Goal: Task Accomplishment & Management: Complete application form

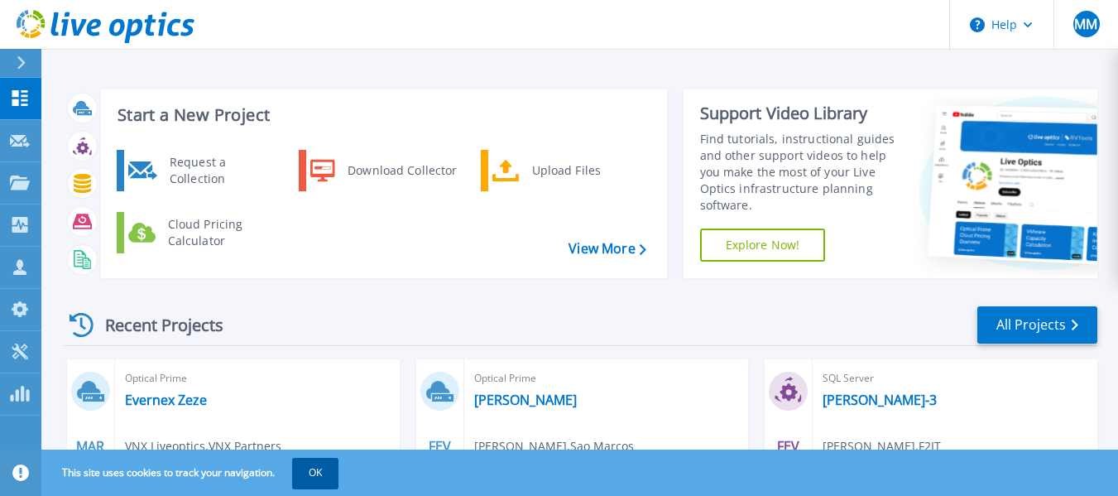
click at [315, 478] on button "OK" at bounding box center [315, 473] width 46 height 30
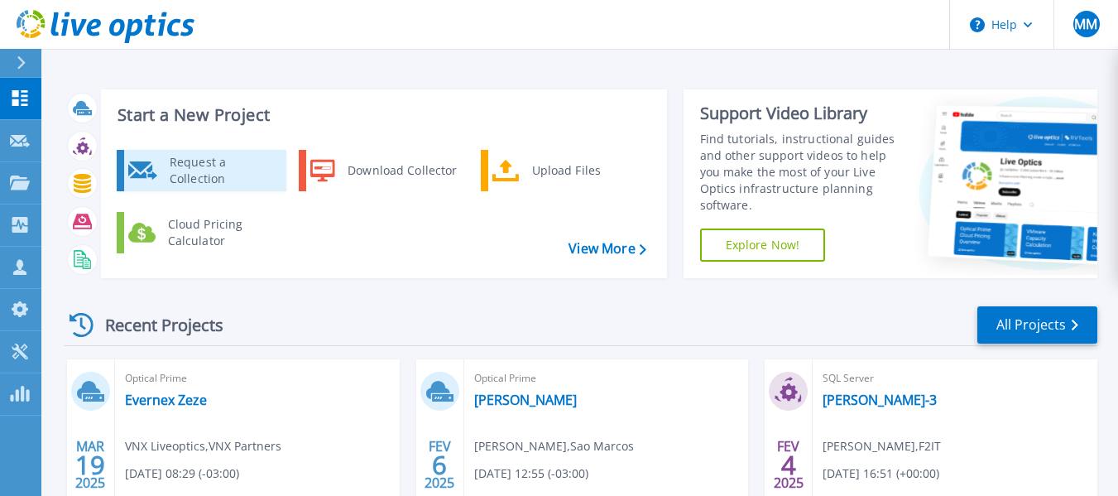
click at [223, 175] on div "Request a Collection" at bounding box center [221, 170] width 121 height 33
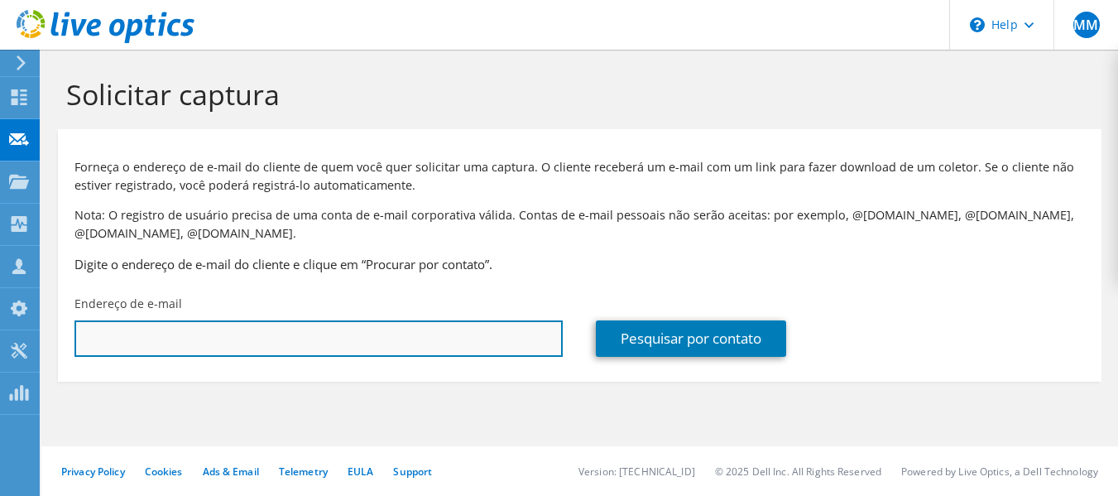
click at [300, 336] on input "text" at bounding box center [319, 338] width 488 height 36
paste input ""jayme.hirata@conaut.com.br" <jayme.hirata@conaut.com.br>"
drag, startPoint x: 267, startPoint y: 344, endPoint x: 41, endPoint y: 352, distance: 227.0
click at [41, 352] on div "MM Membro da equipe Mauricio Mitugui mauricio.mitugui@f2it.com.br F2IT My Profi…" at bounding box center [559, 248] width 1118 height 496
click at [289, 335] on input "jayme.hirata@conaut.com.br>" at bounding box center [319, 338] width 488 height 36
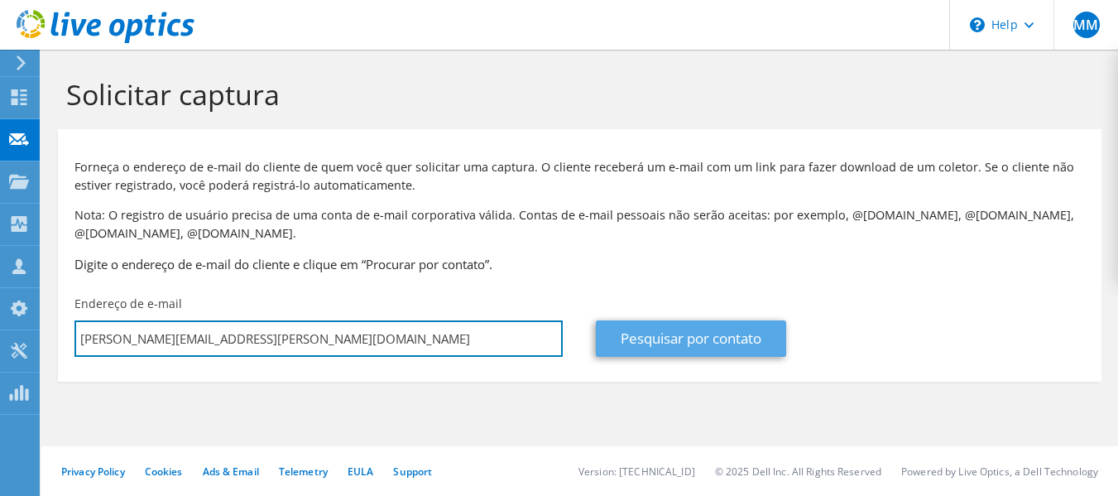
type input "jayme.hirata@conaut.com.br"
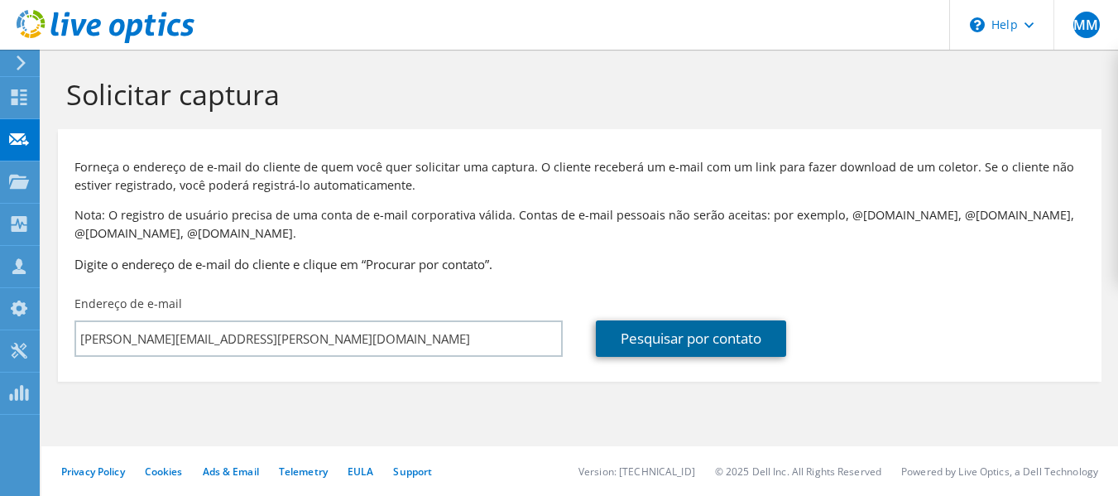
click at [637, 342] on link "Pesquisar por contato" at bounding box center [691, 338] width 190 height 36
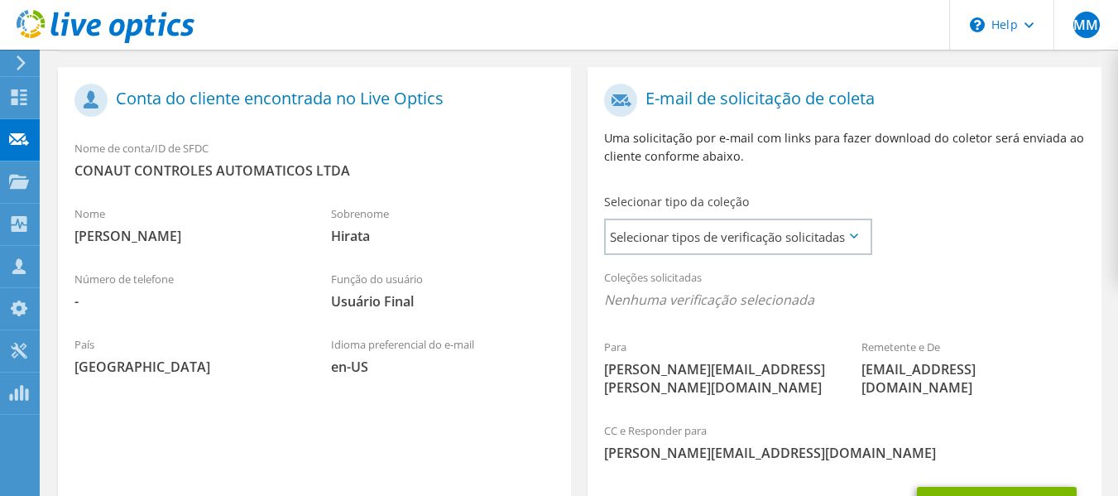
scroll to position [414, 0]
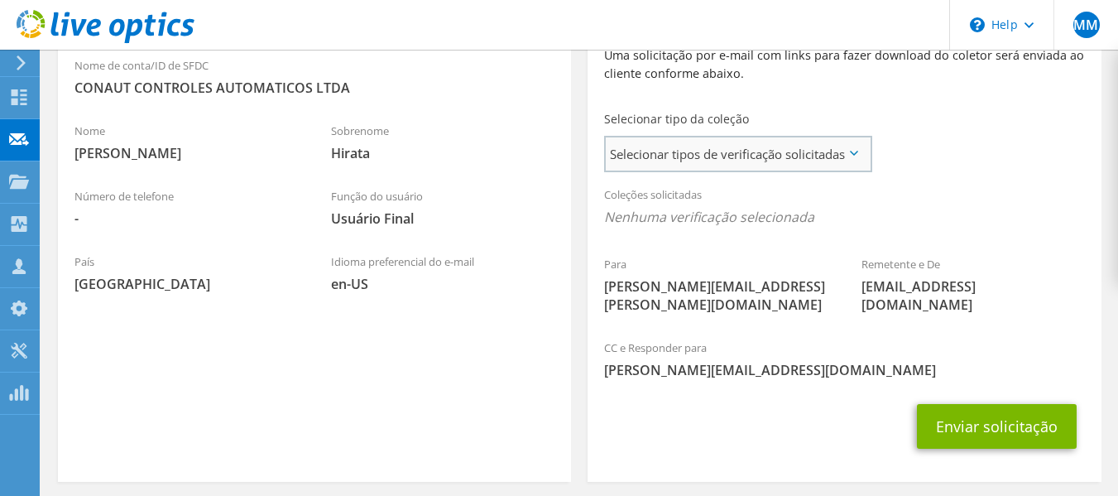
click at [825, 158] on span "Selecionar tipos de verificação solicitadas" at bounding box center [738, 153] width 264 height 33
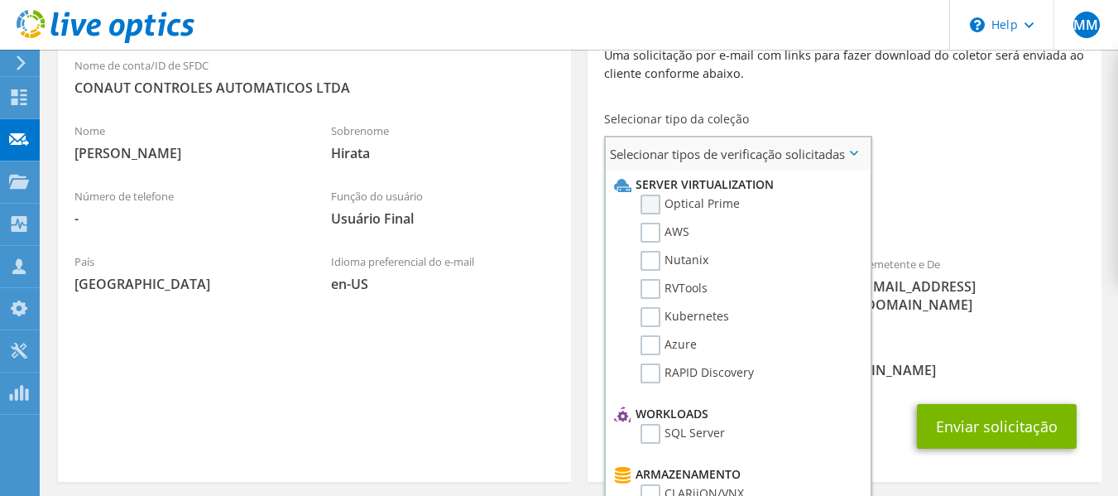
click at [685, 202] on label "Optical Prime" at bounding box center [690, 205] width 99 height 20
click at [0, 0] on input "Optical Prime" at bounding box center [0, 0] width 0 height 0
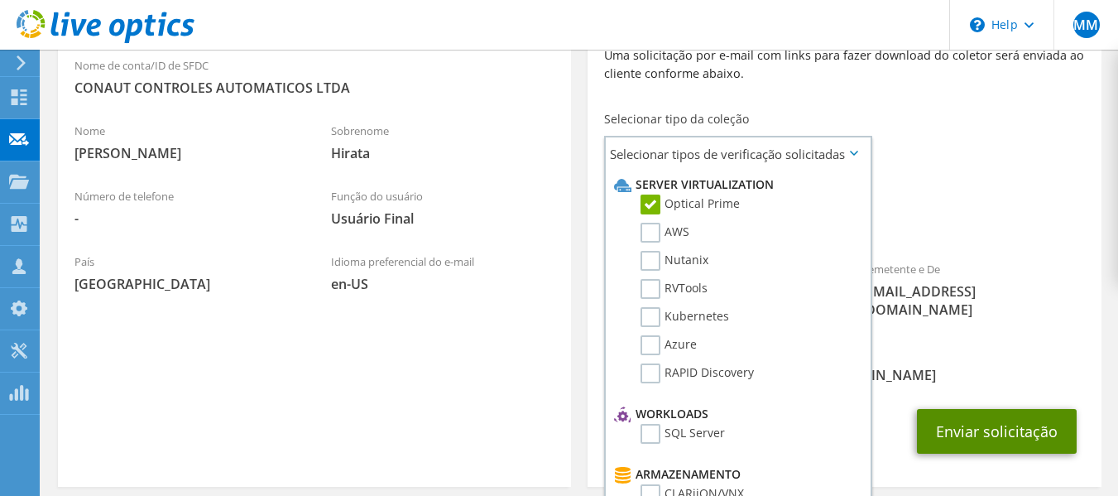
click at [1025, 429] on button "Enviar solicitação" at bounding box center [997, 431] width 160 height 45
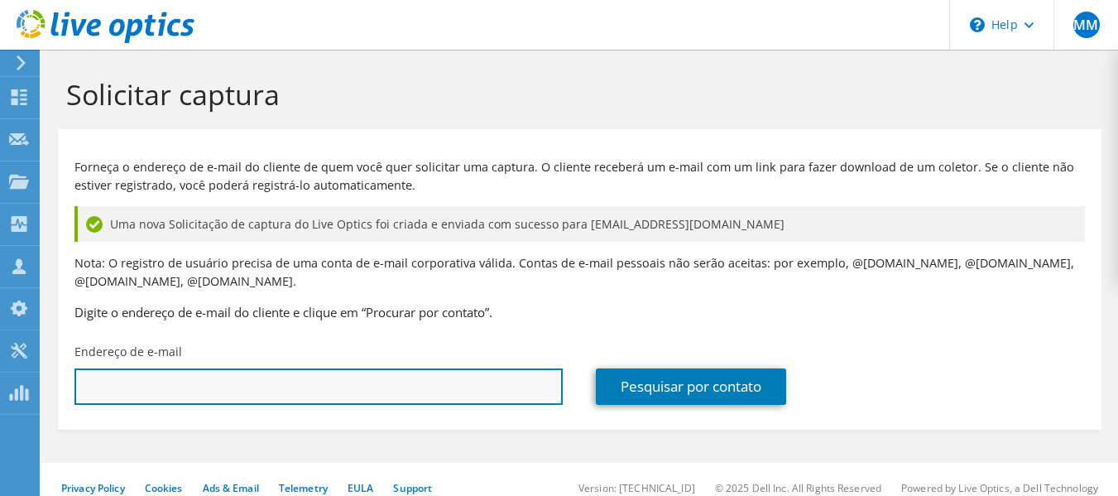
click at [249, 400] on input "text" at bounding box center [319, 386] width 488 height 36
click at [249, 388] on input "text" at bounding box center [319, 386] width 488 height 36
type input "[PERSON_NAME][EMAIL_ADDRESS][PERSON_NAME][DOMAIN_NAME]"
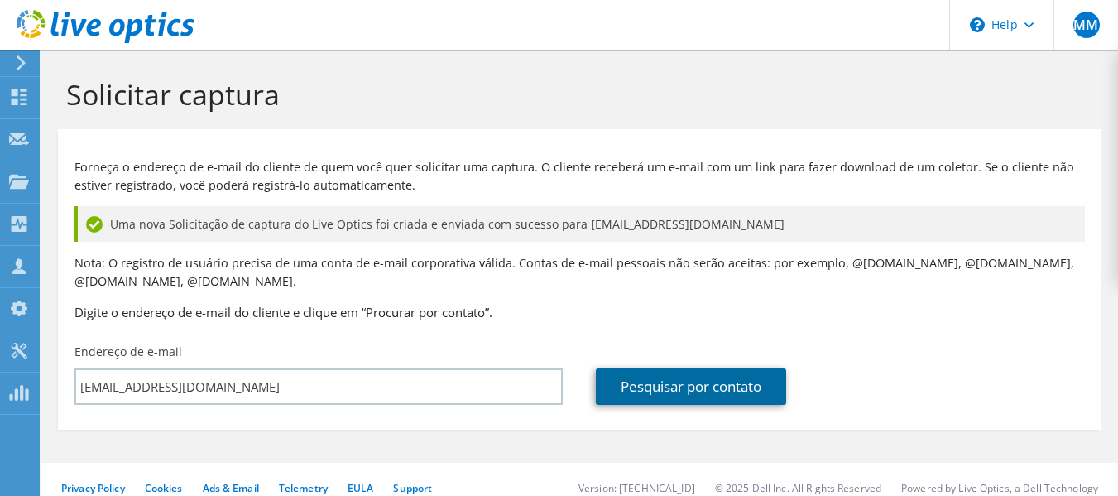
click at [647, 387] on link "Pesquisar por contato" at bounding box center [691, 386] width 190 height 36
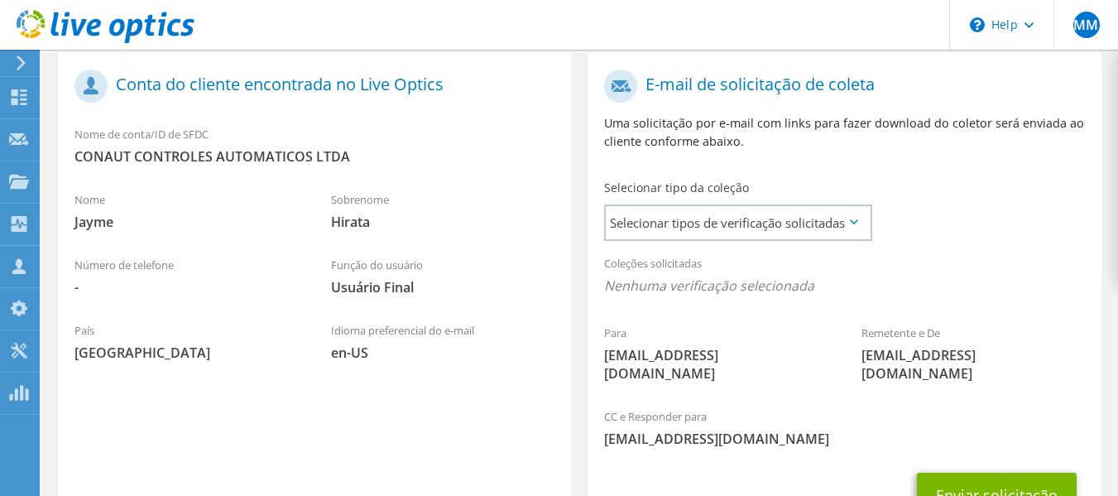
scroll to position [414, 0]
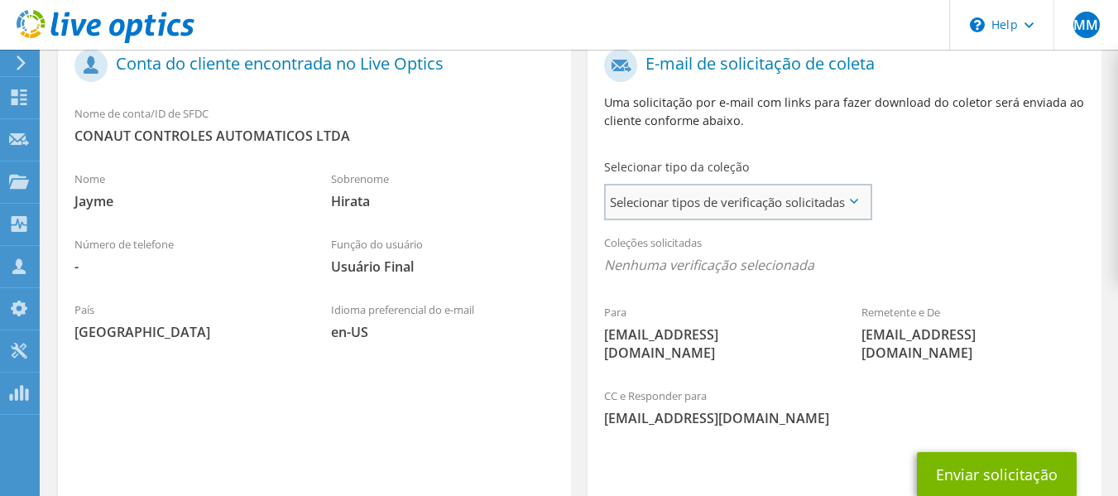
click at [739, 210] on span "Selecionar tipos de verificação solicitadas" at bounding box center [738, 201] width 264 height 33
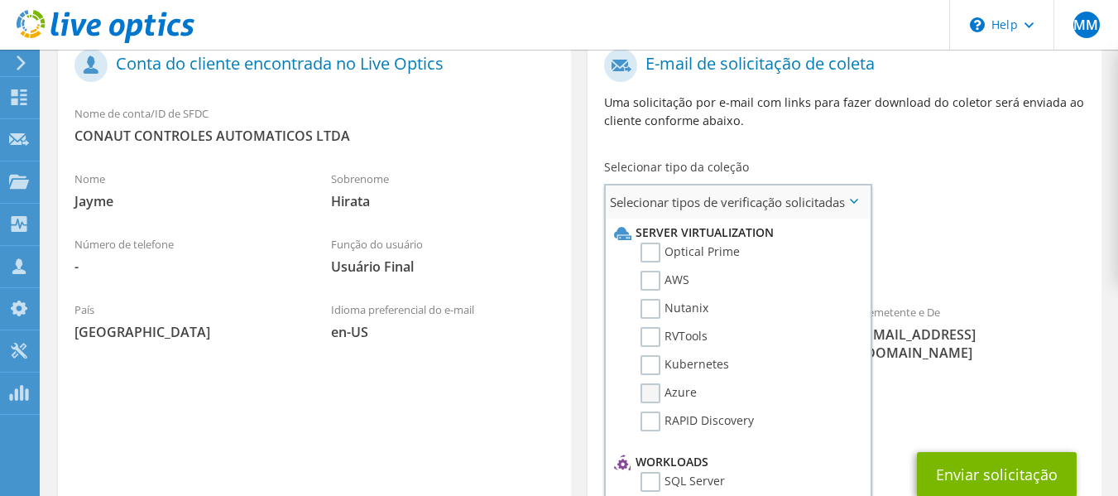
click at [658, 390] on label "Azure" at bounding box center [669, 393] width 56 height 20
click at [0, 0] on input "Azure" at bounding box center [0, 0] width 0 height 0
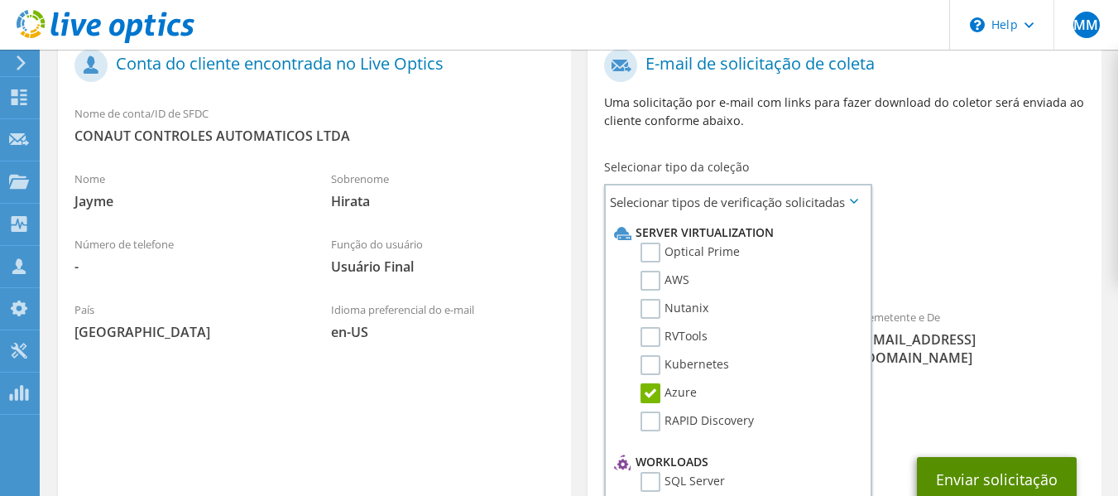
click at [1002, 463] on button "Enviar solicitação" at bounding box center [997, 479] width 160 height 45
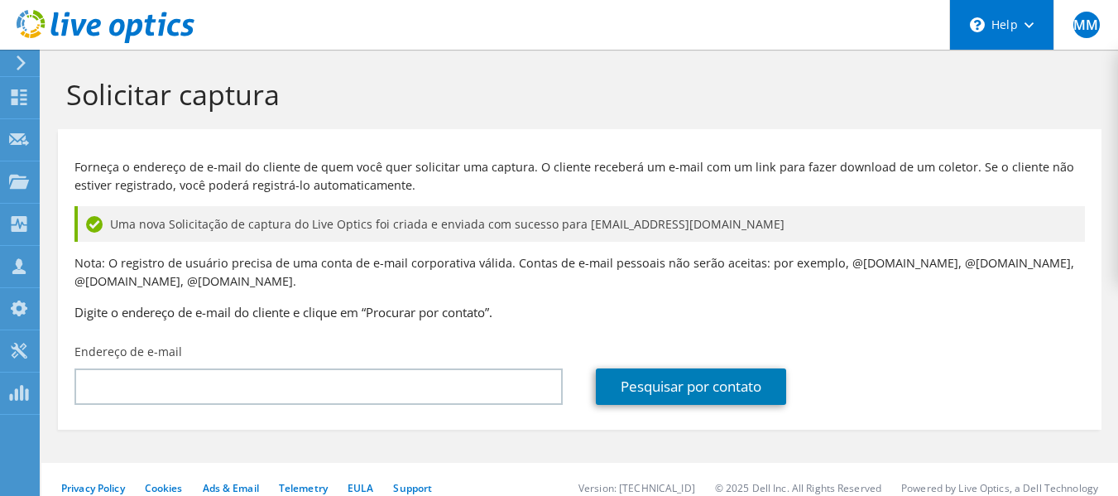
click at [1012, 34] on div "\n Help" at bounding box center [1002, 25] width 104 height 50
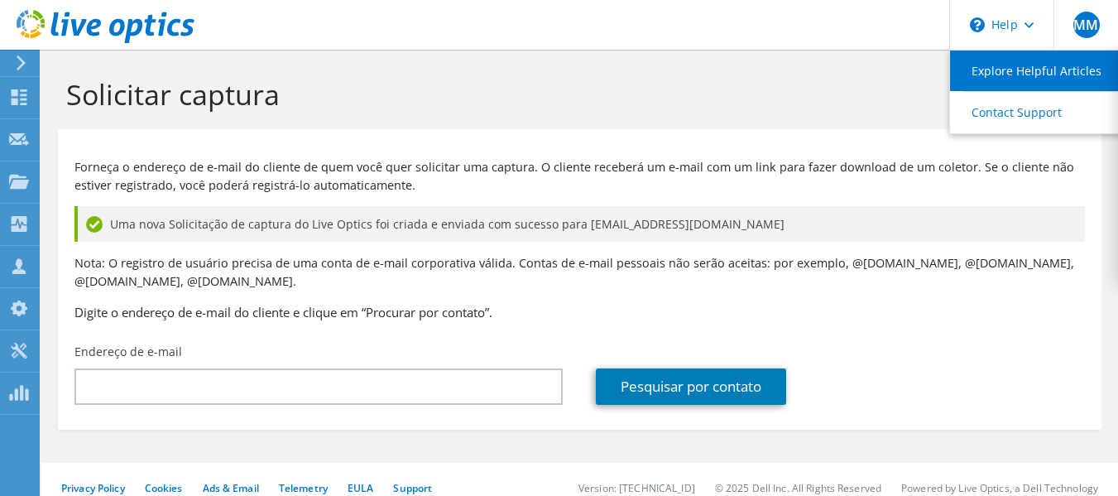
click at [1015, 70] on link "Explore Helpful Articles" at bounding box center [1042, 71] width 185 height 41
